Goal: Task Accomplishment & Management: Use online tool/utility

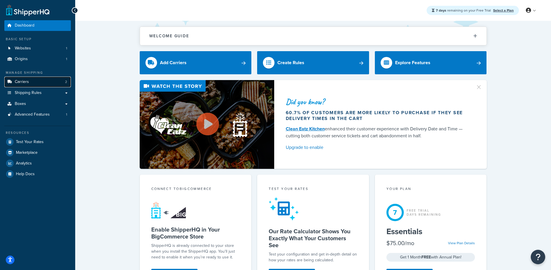
click at [34, 82] on link "Carriers 2" at bounding box center [37, 82] width 67 height 11
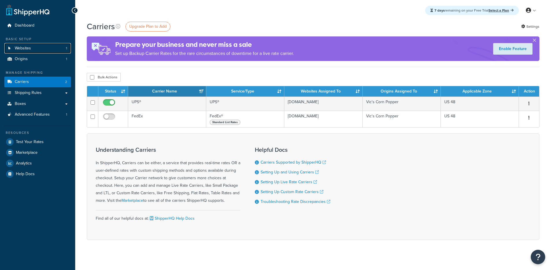
click at [38, 49] on link "Websites 1" at bounding box center [37, 48] width 67 height 11
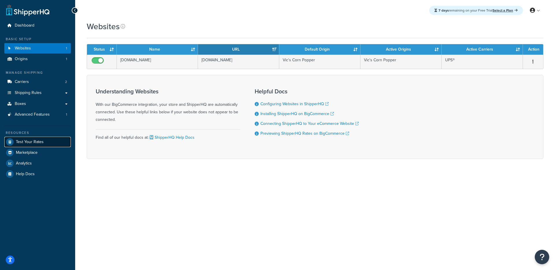
click at [36, 140] on span "Test Your Rates" at bounding box center [30, 142] width 28 height 5
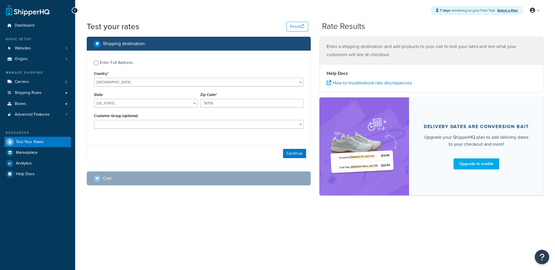
select select "TX"
checkbox input "true"
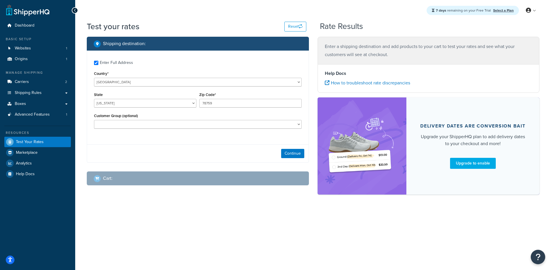
type input "68131"
select select "NE"
select select "66958"
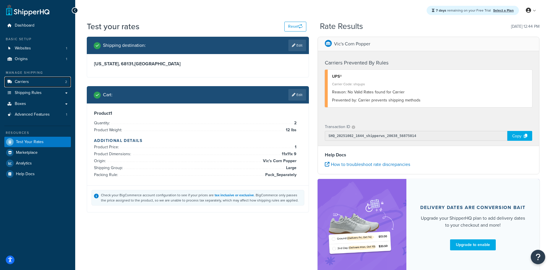
scroll to position [1, 0]
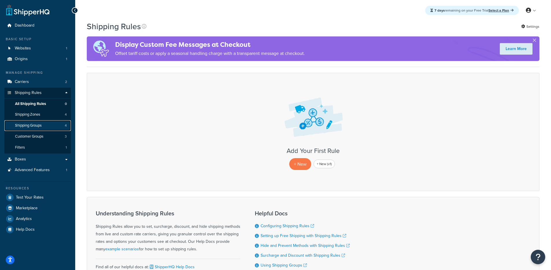
click at [39, 125] on span "Shipping Groups" at bounding box center [28, 125] width 27 height 5
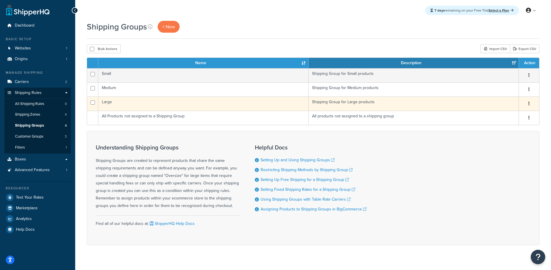
click at [201, 105] on td "Large" at bounding box center [203, 104] width 210 height 14
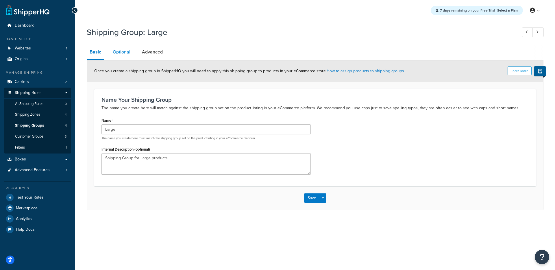
click at [118, 55] on link "Optional" at bounding box center [121, 52] width 23 height 14
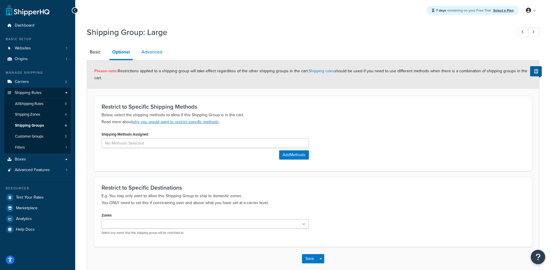
click at [161, 47] on link "Advanced" at bounding box center [152, 52] width 27 height 14
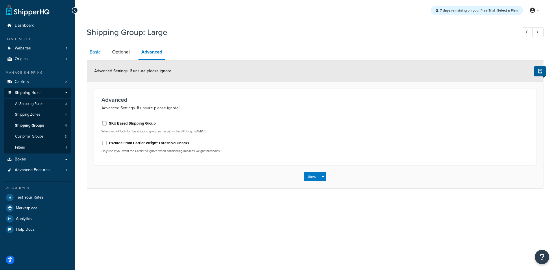
click at [90, 55] on link "Basic" at bounding box center [95, 52] width 17 height 14
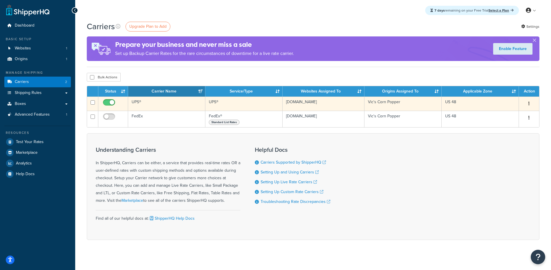
click at [170, 106] on td "UPS®" at bounding box center [166, 104] width 77 height 14
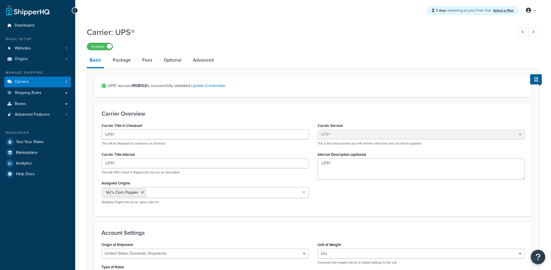
select select "ups"
select select "04"
click at [130, 61] on link "Package" at bounding box center [122, 60] width 24 height 14
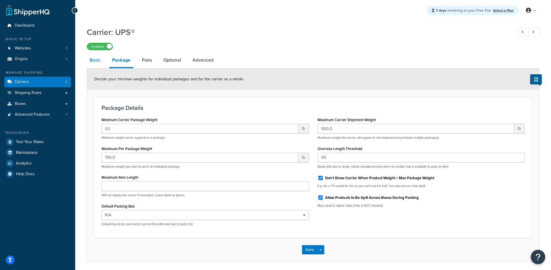
click at [95, 67] on link "Basic" at bounding box center [95, 60] width 17 height 14
select select "ups"
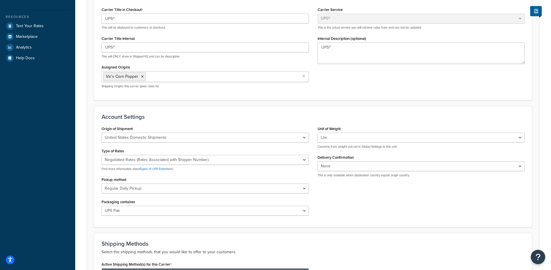
scroll to position [173, 0]
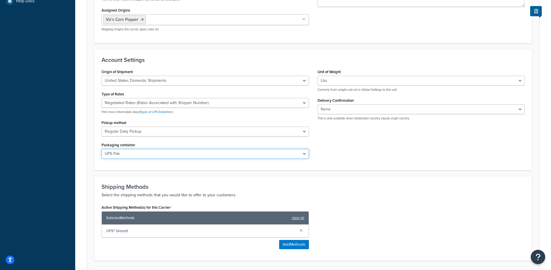
click at [150, 153] on select "Customer Packaging UPS Letter Envelope Customer Supplied Package UPS Tube UPS P…" at bounding box center [205, 154] width 207 height 10
click at [238, 156] on select "Customer Packaging UPS Letter Envelope Customer Supplied Package UPS Tube UPS P…" at bounding box center [205, 154] width 207 height 10
select select "00"
click at [102, 149] on select "Customer Packaging UPS Letter Envelope Customer Supplied Package UPS Tube UPS P…" at bounding box center [205, 154] width 207 height 10
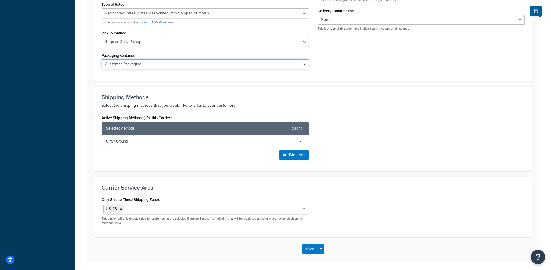
scroll to position [283, 0]
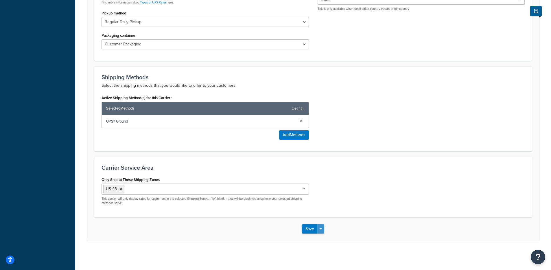
click at [320, 228] on button "Save Dropdown" at bounding box center [320, 228] width 7 height 9
click at [322, 235] on button "Save and Edit" at bounding box center [323, 240] width 42 height 12
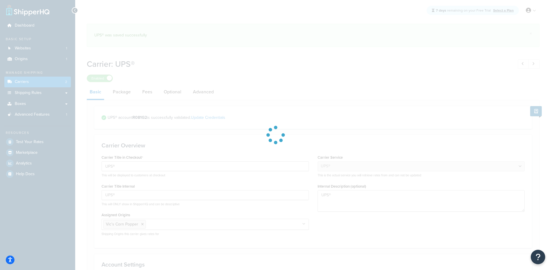
select select "ups"
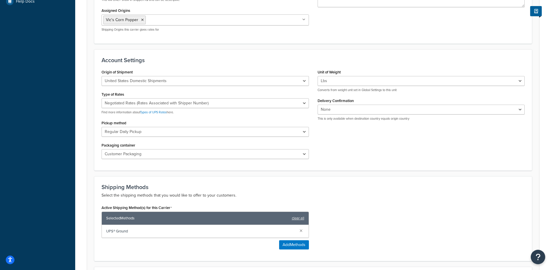
scroll to position [177, 0]
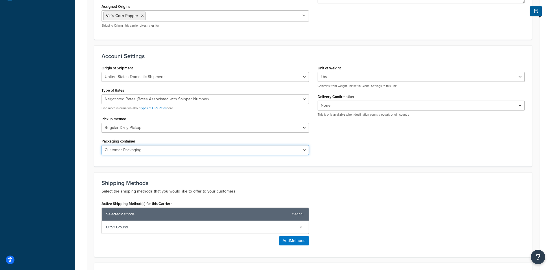
click at [179, 147] on select "Customer Packaging UPS Letter Envelope Customer Supplied Package UPS Tube UPS P…" at bounding box center [205, 150] width 207 height 10
select select "04"
click at [102, 146] on select "Customer Packaging UPS Letter Envelope Customer Supplied Package UPS Tube UPS P…" at bounding box center [205, 150] width 207 height 10
click at [278, 178] on div "Shipping Methods Select the shipping methods that you would like to offer to yo…" at bounding box center [313, 214] width 438 height 85
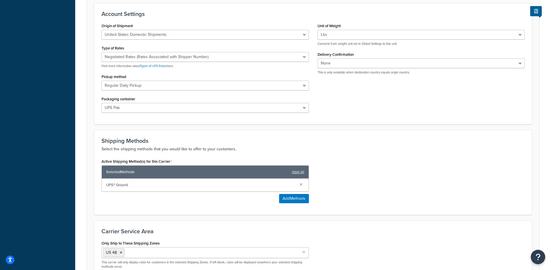
scroll to position [283, 0]
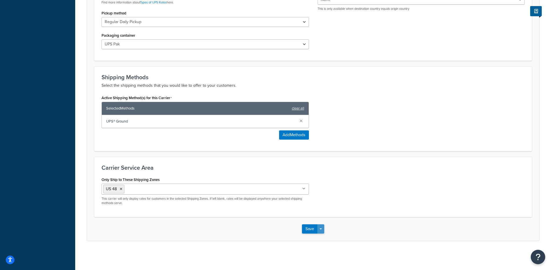
click at [322, 230] on button "Save Dropdown" at bounding box center [320, 228] width 7 height 9
click at [325, 238] on button "Save and Edit" at bounding box center [323, 240] width 42 height 12
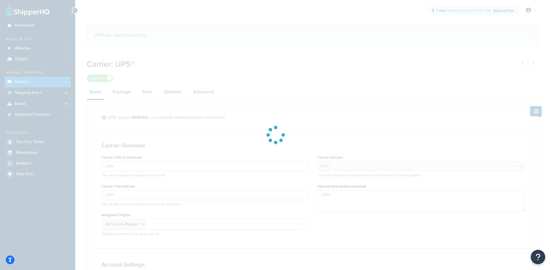
select select "ups"
select select "04"
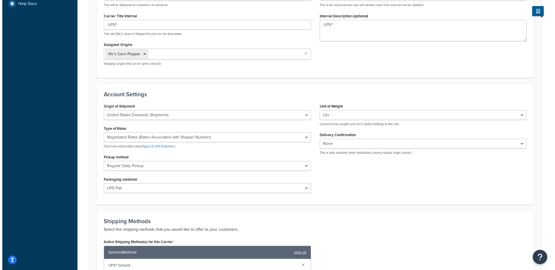
scroll to position [203, 0]
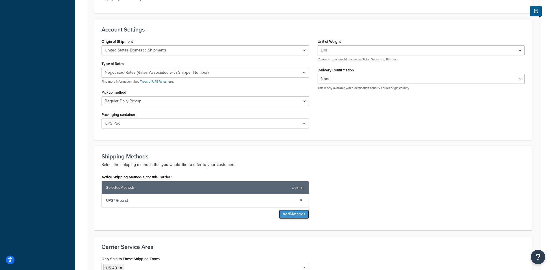
click at [282, 214] on button "Add Methods" at bounding box center [294, 214] width 30 height 9
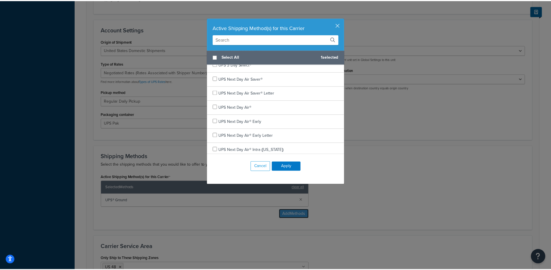
scroll to position [65, 0]
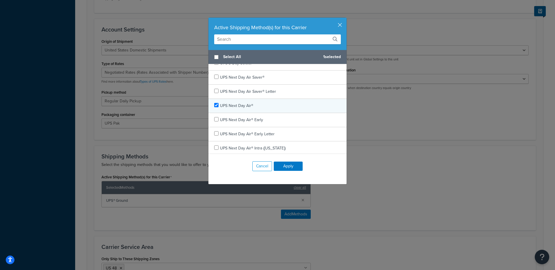
checkbox input "true"
click at [240, 101] on div "UPS Next Day Air®" at bounding box center [278, 106] width 138 height 14
click at [288, 169] on button "Apply" at bounding box center [288, 166] width 29 height 9
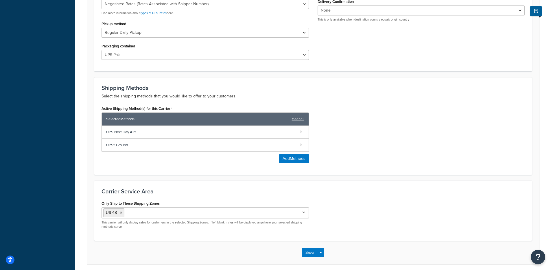
scroll to position [296, 0]
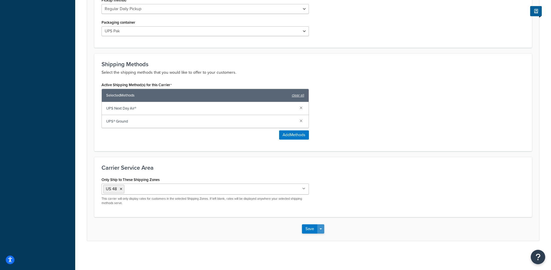
click at [325, 227] on div "Save Save Dropdown Save and Edit" at bounding box center [313, 229] width 452 height 24
click at [323, 229] on button "Save Dropdown" at bounding box center [320, 228] width 7 height 9
click at [327, 238] on button "Save and Edit" at bounding box center [323, 240] width 42 height 12
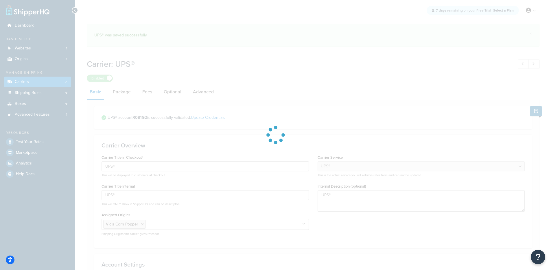
select select "ups"
select select "04"
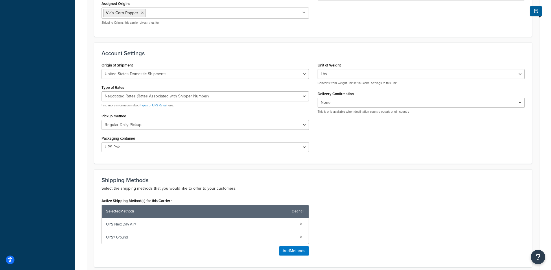
scroll to position [245, 0]
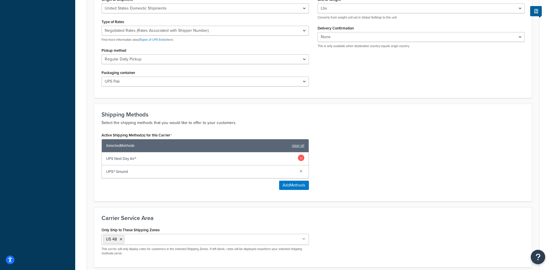
click at [301, 160] on link at bounding box center [301, 158] width 6 height 6
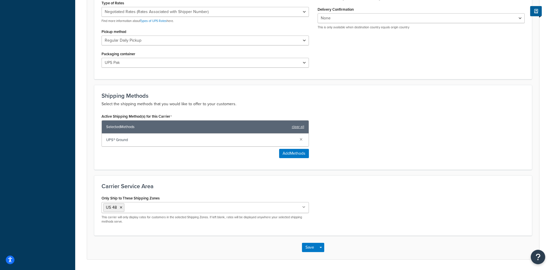
scroll to position [283, 0]
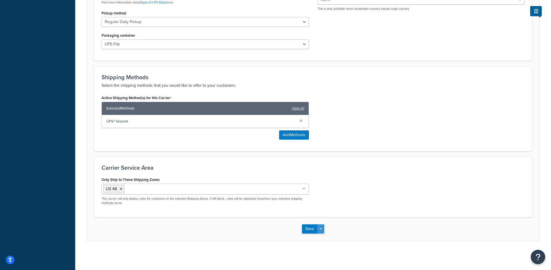
click at [322, 229] on button "Save Dropdown" at bounding box center [320, 228] width 7 height 9
click at [327, 236] on button "Save and Edit" at bounding box center [323, 240] width 42 height 12
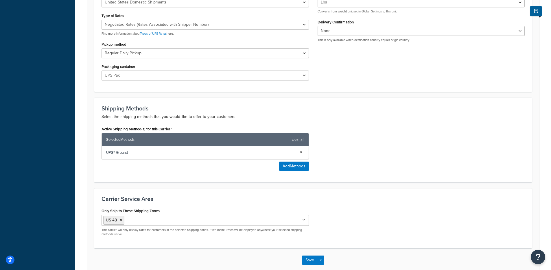
scroll to position [0, 0]
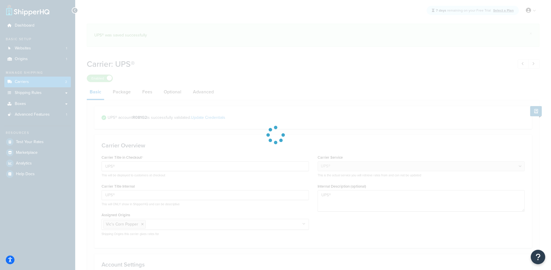
select select "ups"
select select "04"
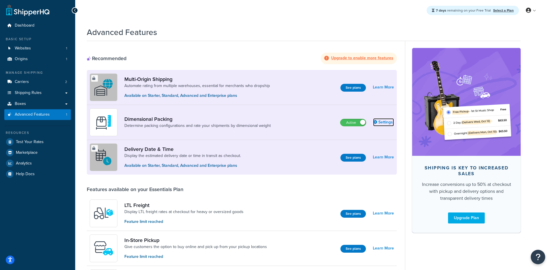
click at [385, 124] on link "Settings" at bounding box center [383, 122] width 21 height 8
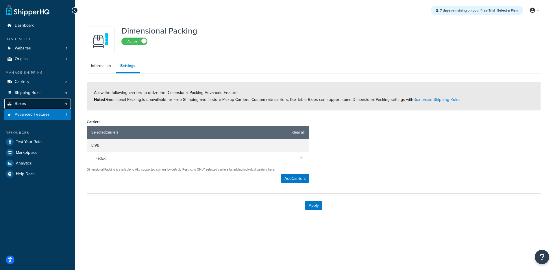
click at [47, 106] on link "Boxes" at bounding box center [37, 104] width 67 height 11
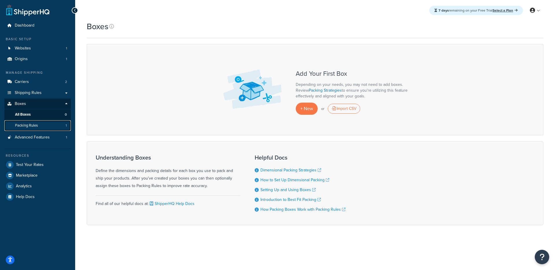
click at [30, 130] on link "Packing Rules 1" at bounding box center [37, 125] width 67 height 11
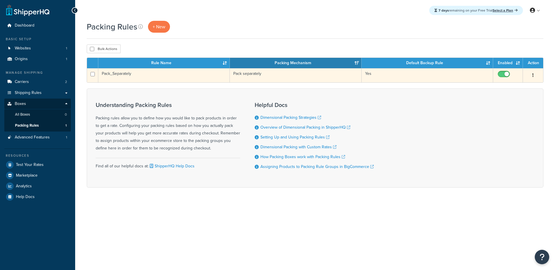
click at [163, 78] on td "Pack_Separately" at bounding box center [164, 75] width 132 height 14
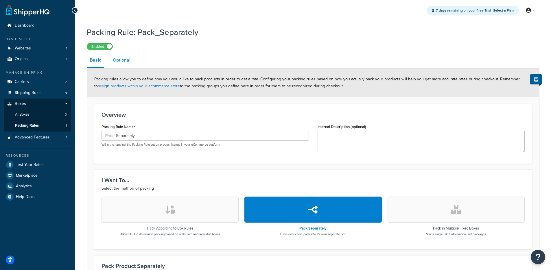
click at [113, 62] on link "Optional" at bounding box center [121, 60] width 23 height 14
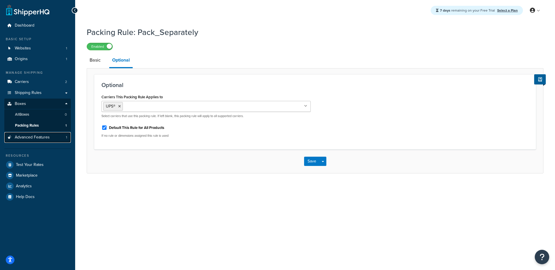
click at [40, 136] on span "Advanced Features" at bounding box center [32, 137] width 35 height 5
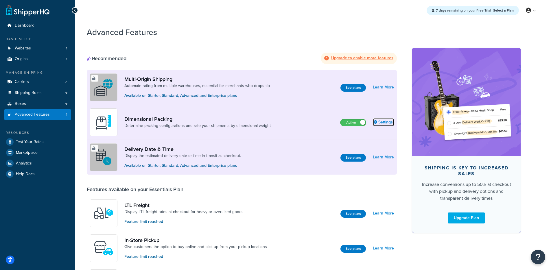
click at [382, 122] on link "Settings" at bounding box center [383, 122] width 21 height 8
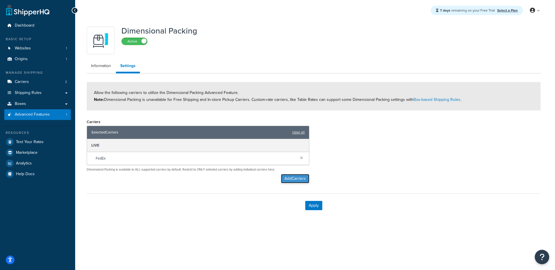
click at [286, 178] on button "Add Carriers" at bounding box center [295, 178] width 28 height 9
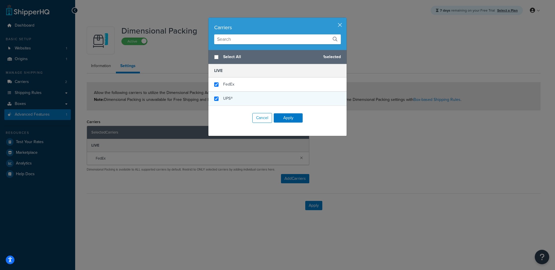
checkbox input "false"
checkbox input "true"
click at [244, 92] on div "UPS®" at bounding box center [278, 99] width 138 height 14
click at [290, 113] on button "Apply" at bounding box center [288, 117] width 29 height 9
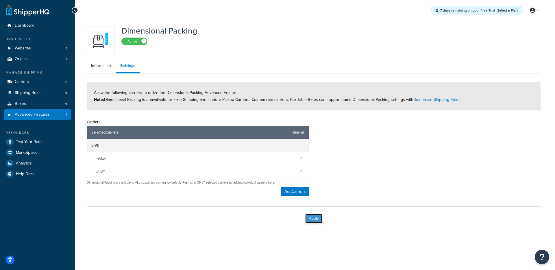
click at [320, 223] on button "Apply" at bounding box center [314, 218] width 17 height 9
click at [301, 170] on link at bounding box center [302, 171] width 6 height 6
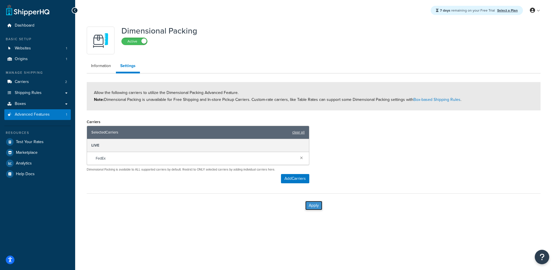
click at [319, 209] on button "Apply" at bounding box center [314, 205] width 17 height 9
click at [284, 180] on button "Add Carriers" at bounding box center [295, 178] width 28 height 9
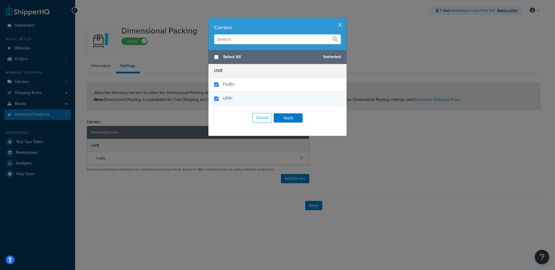
checkbox input "false"
checkbox input "true"
click at [252, 101] on div "UPS®" at bounding box center [278, 99] width 138 height 14
click at [282, 121] on button "Apply" at bounding box center [288, 117] width 29 height 9
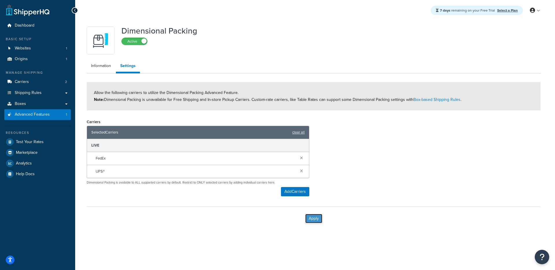
click at [314, 221] on button "Apply" at bounding box center [314, 218] width 17 height 9
click at [303, 170] on link at bounding box center [302, 171] width 6 height 6
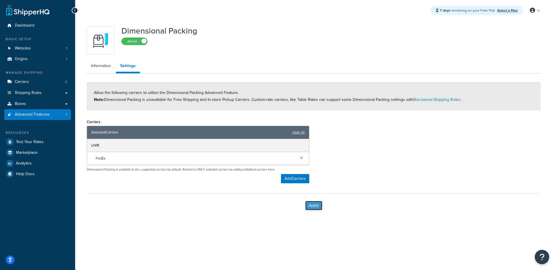
click at [320, 206] on button "Apply" at bounding box center [314, 205] width 17 height 9
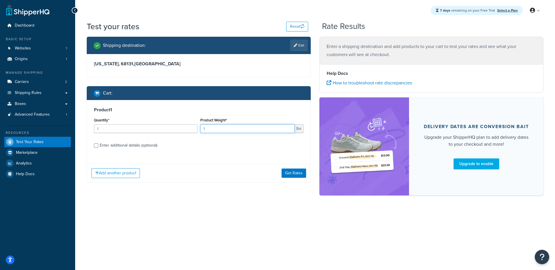
click at [215, 131] on input "1" at bounding box center [247, 128] width 95 height 9
type input "12"
click at [100, 131] on input "1" at bounding box center [146, 128] width 104 height 9
click at [100, 130] on input "1" at bounding box center [146, 128] width 104 height 9
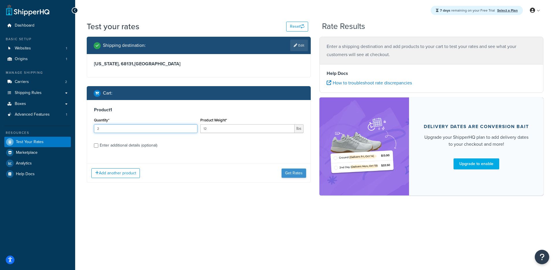
type input "2"
click at [294, 171] on button "Get Rates" at bounding box center [294, 173] width 25 height 9
click at [107, 124] on input "1" at bounding box center [146, 128] width 104 height 9
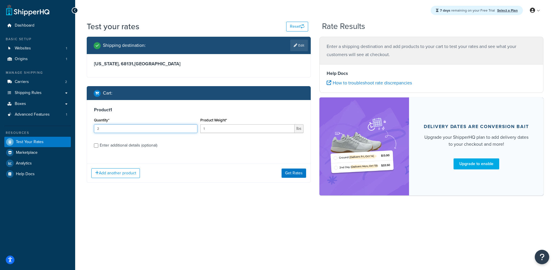
type input "2"
click at [218, 128] on input "1" at bounding box center [247, 128] width 95 height 9
type input "12"
click at [289, 178] on div "Add another product Get Rates" at bounding box center [199, 173] width 224 height 19
click at [291, 173] on button "Get Rates" at bounding box center [294, 173] width 25 height 9
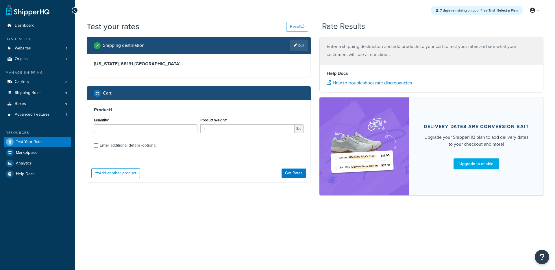
click at [124, 134] on div "Quantity* 1" at bounding box center [146, 126] width 106 height 21
click at [124, 131] on input "1" at bounding box center [146, 128] width 104 height 9
type input "2"
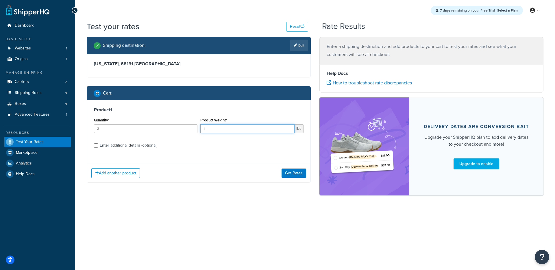
click at [228, 125] on input "1" at bounding box center [247, 128] width 95 height 9
type input "12"
click at [291, 174] on button "Get Rates" at bounding box center [294, 173] width 25 height 9
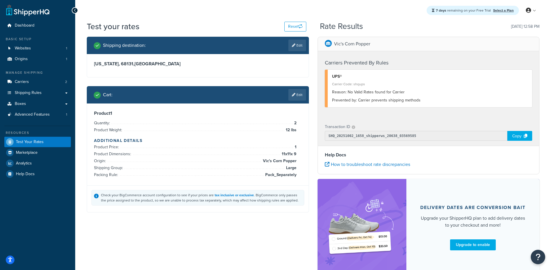
click at [514, 136] on div "Copy" at bounding box center [519, 136] width 25 height 10
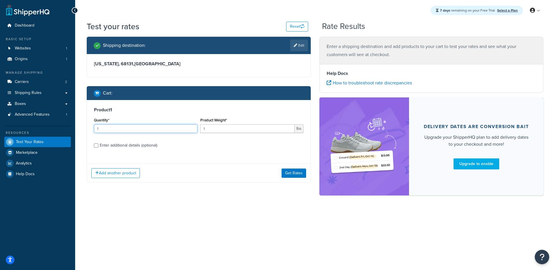
click at [125, 129] on input "1" at bounding box center [146, 128] width 104 height 9
type input "2"
click at [206, 128] on input "1" at bounding box center [247, 128] width 95 height 9
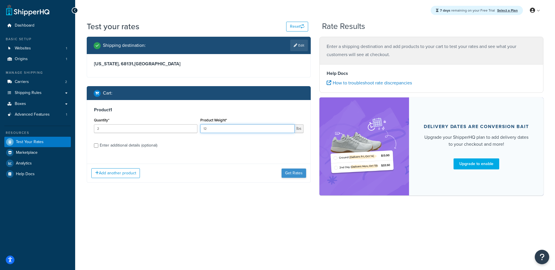
type input "12"
click at [292, 172] on button "Get Rates" at bounding box center [294, 173] width 25 height 9
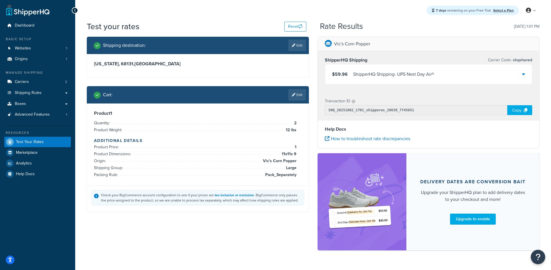
click at [398, 75] on div "ShipperHQ Shipping - UPS Next Day Air®" at bounding box center [393, 74] width 81 height 8
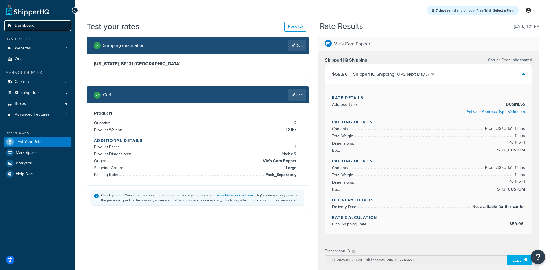
click at [35, 30] on link "Dashboard" at bounding box center [37, 25] width 67 height 11
